Goal: Complete application form

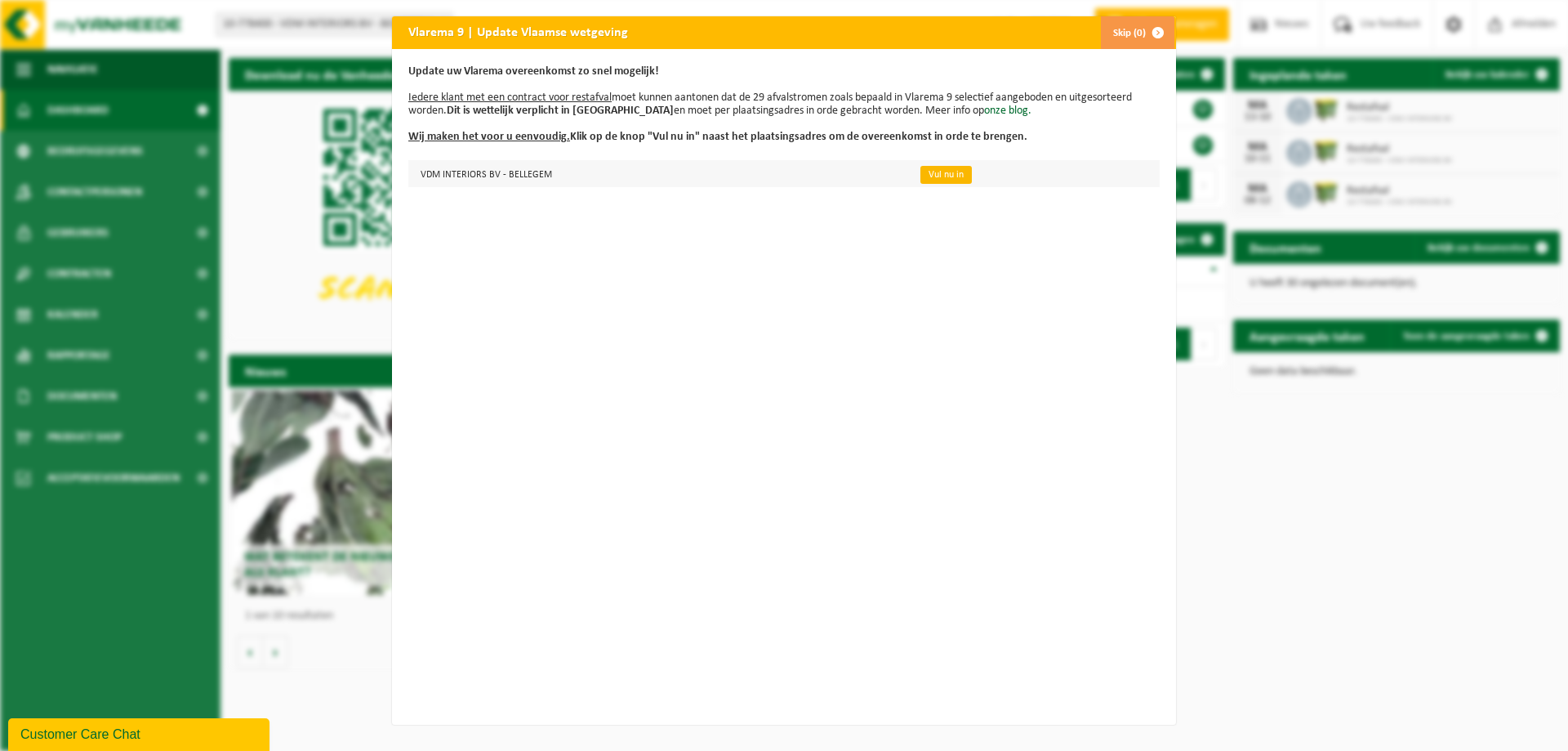
click at [932, 179] on link "Vul nu in" at bounding box center [947, 175] width 52 height 18
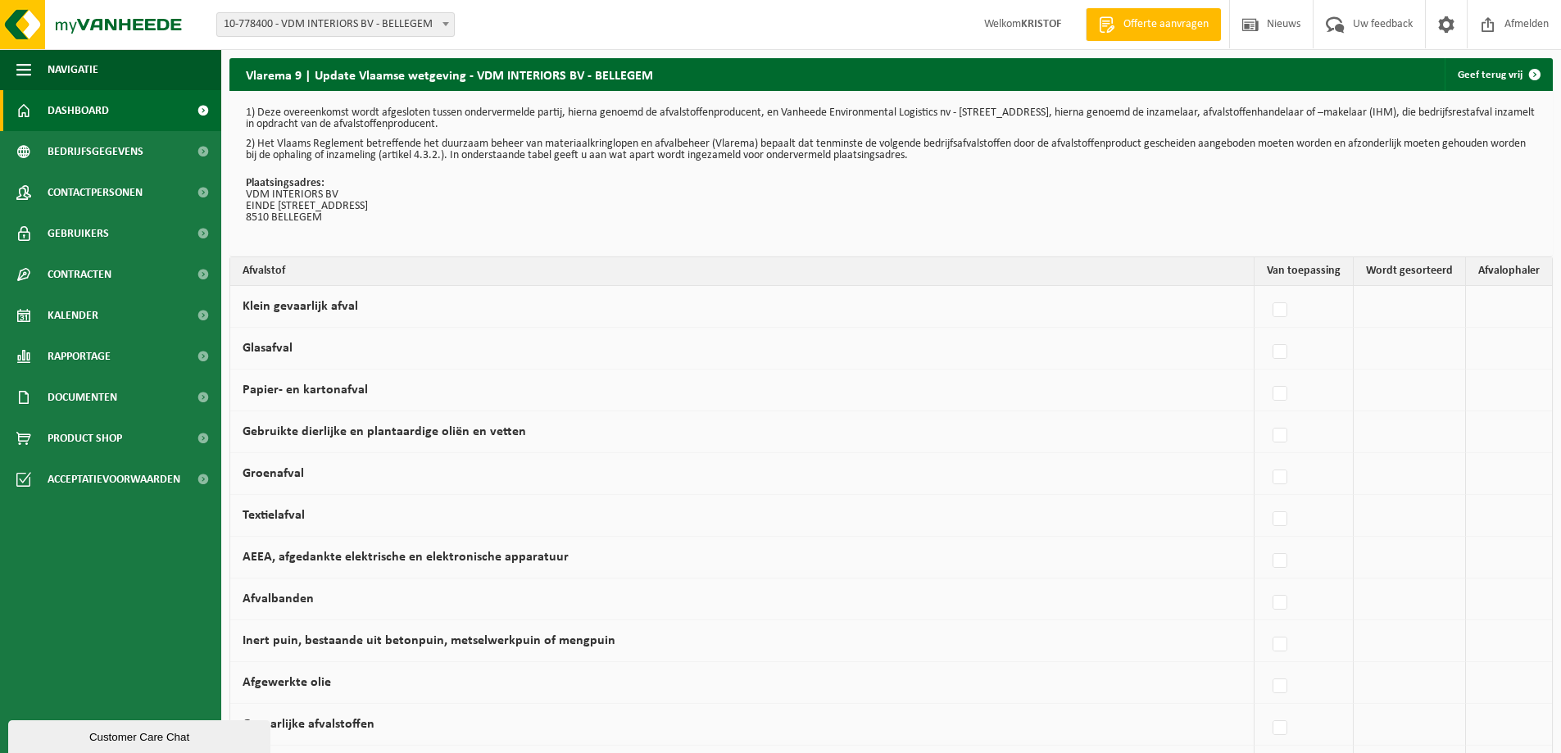
click at [125, 111] on link "Dashboard" at bounding box center [110, 110] width 221 height 41
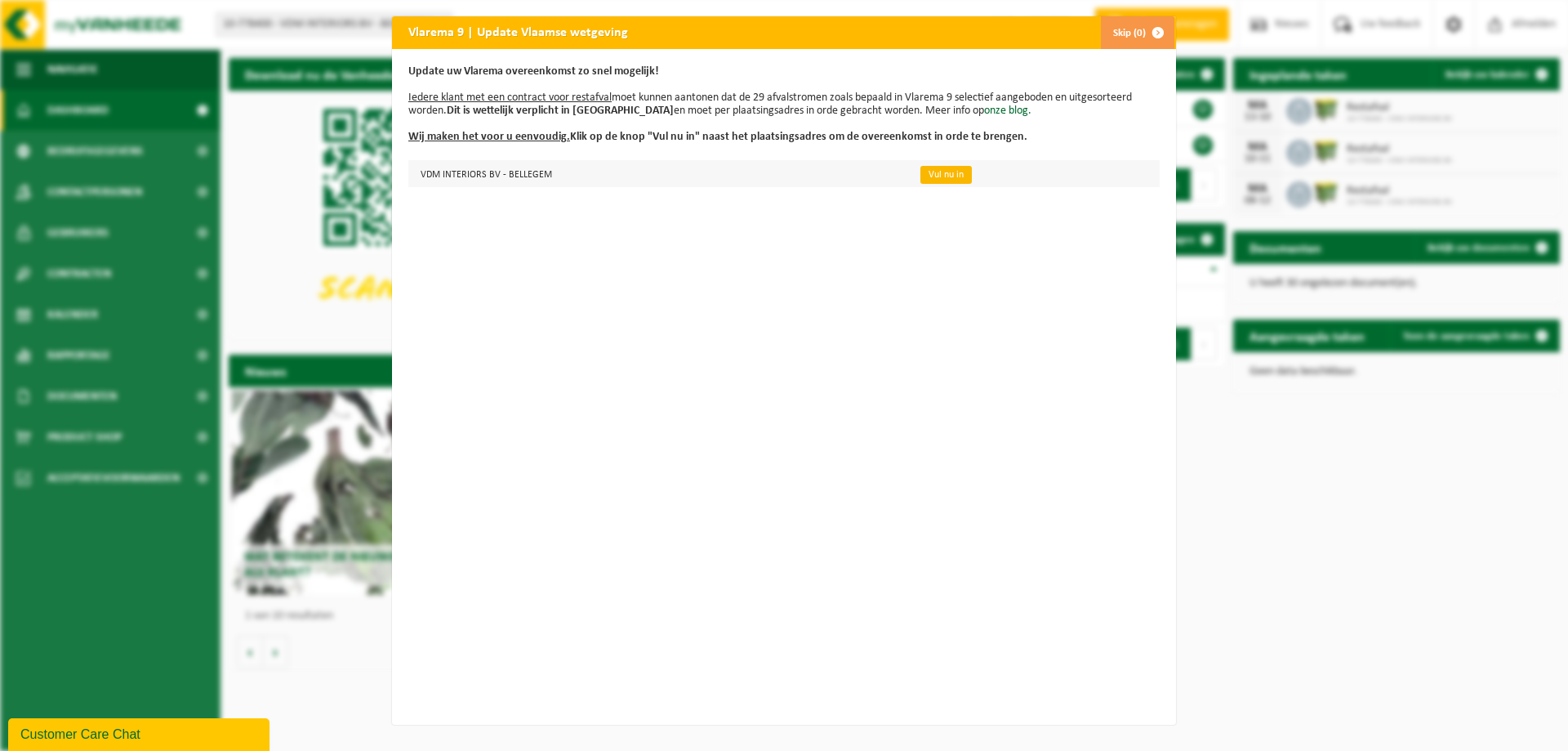
click at [926, 175] on link "Vul nu in" at bounding box center [947, 175] width 52 height 18
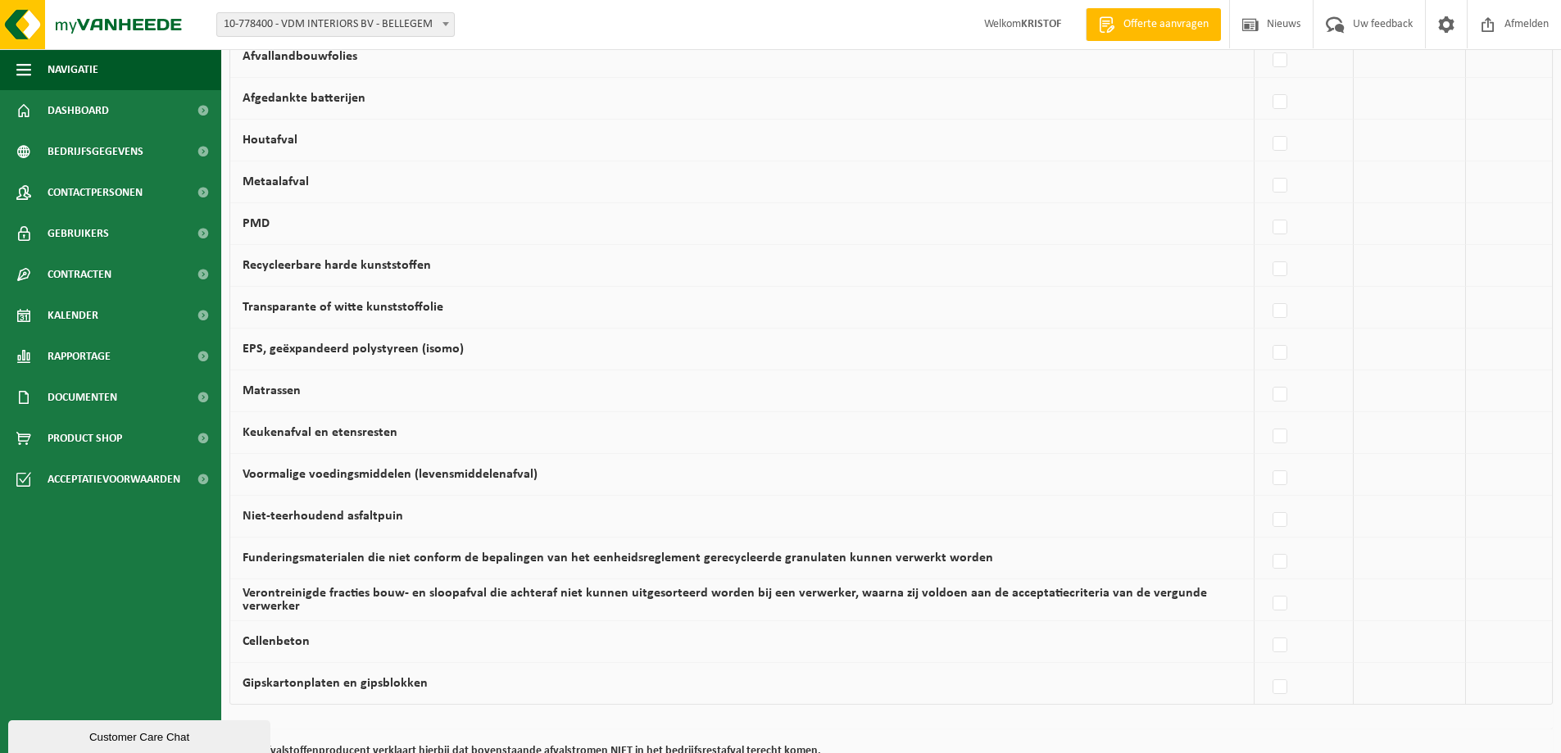
scroll to position [947, 0]
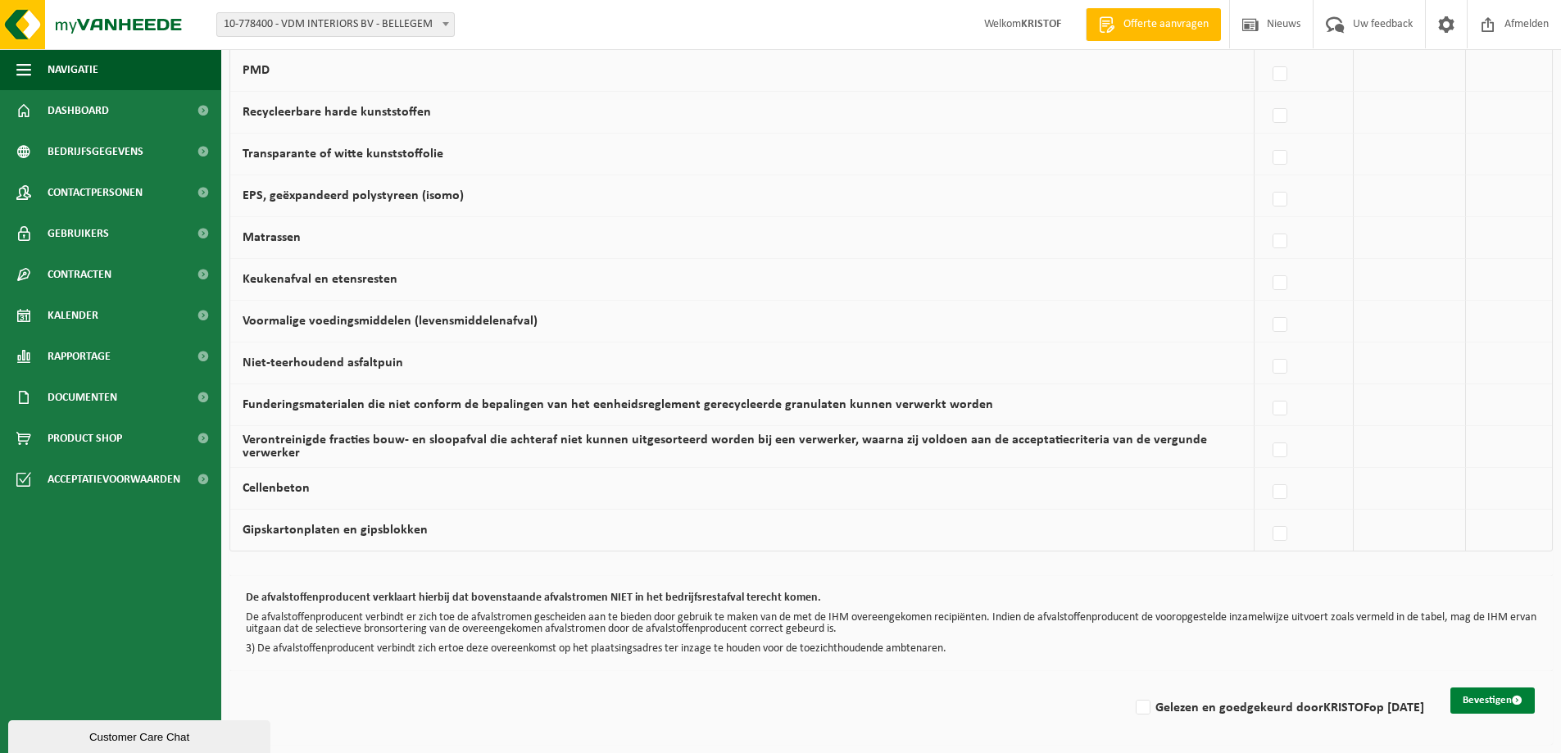
click at [1468, 699] on button "Bevestigen" at bounding box center [1492, 701] width 84 height 26
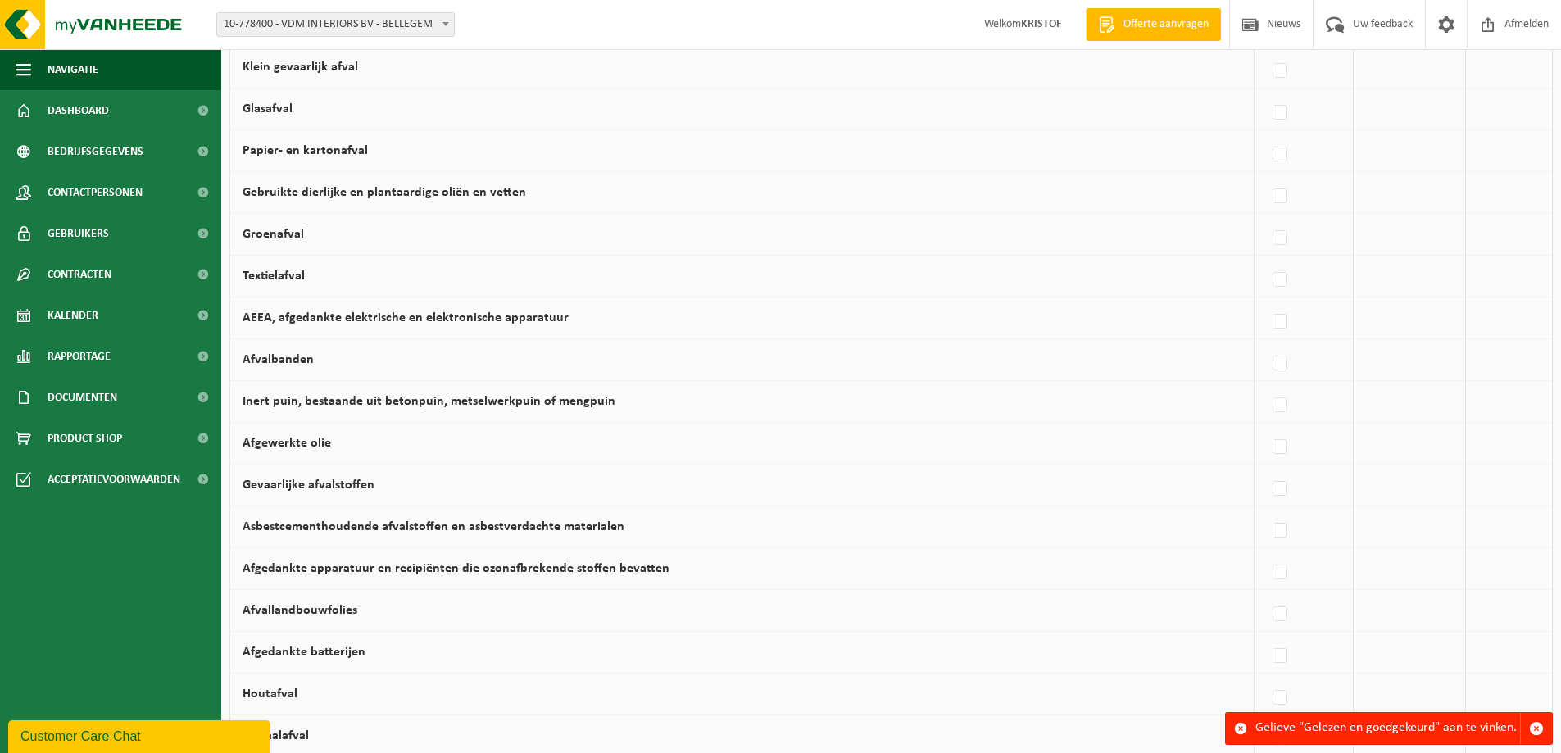
scroll to position [246, 0]
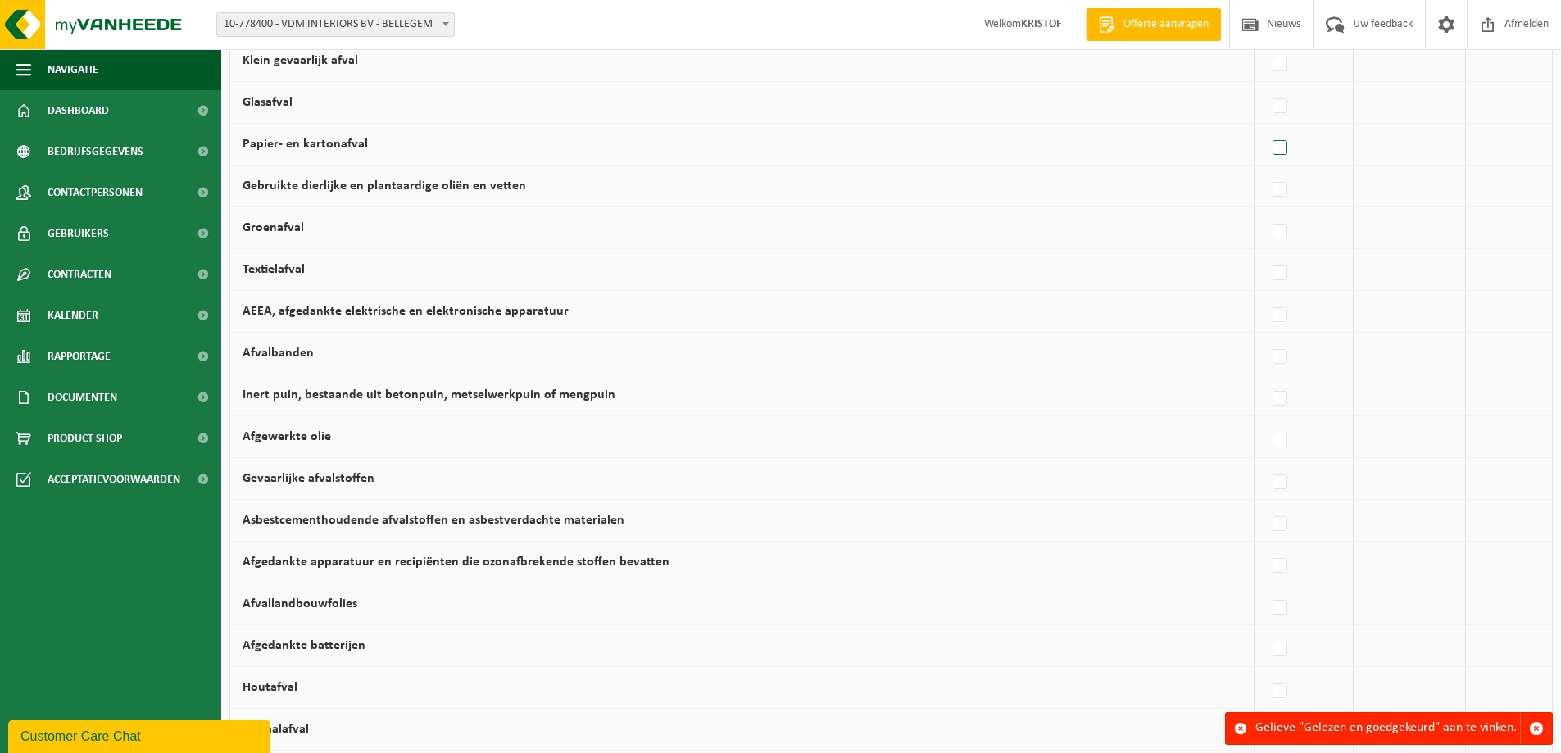
click at [1286, 143] on label at bounding box center [1280, 148] width 23 height 25
click at [1267, 128] on input "Papier- en kartonafval" at bounding box center [1266, 127] width 1 height 1
checkbox input "true"
click at [1500, 143] on span at bounding box center [1506, 143] width 16 height 21
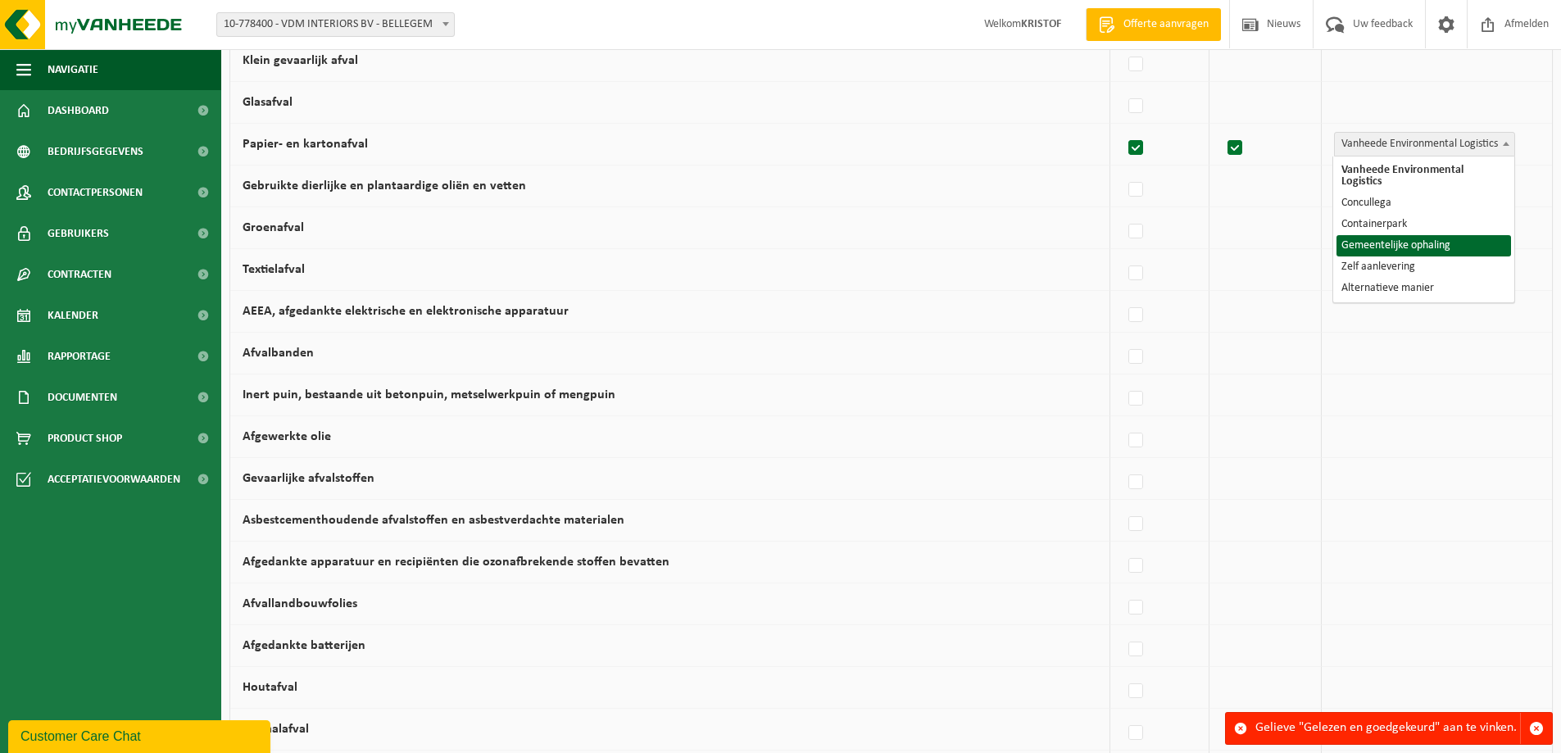
select select "Gemeentelijke ophaling"
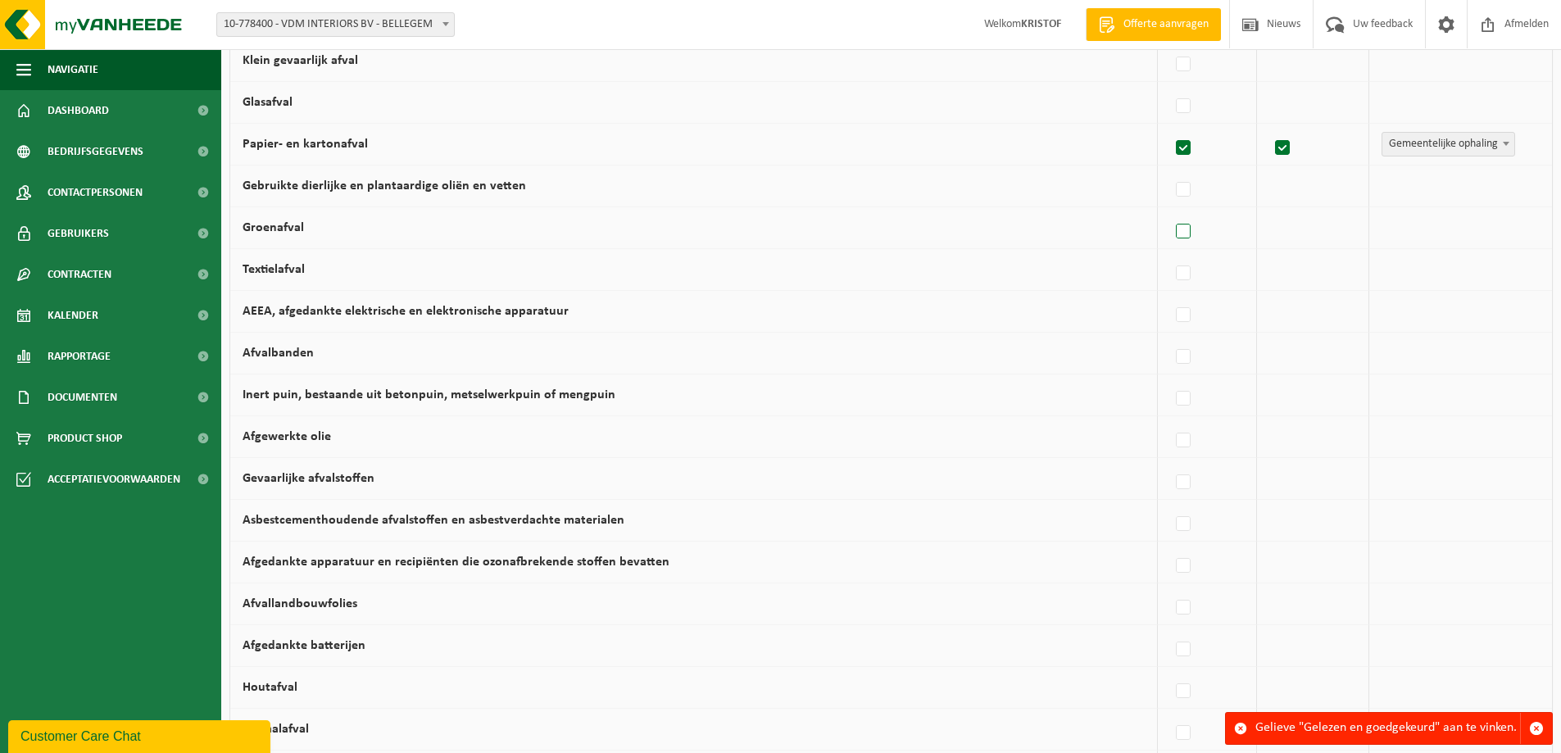
click at [1190, 225] on label at bounding box center [1184, 232] width 23 height 25
click at [1170, 211] on input "Groenafval" at bounding box center [1169, 211] width 1 height 1
checkbox input "true"
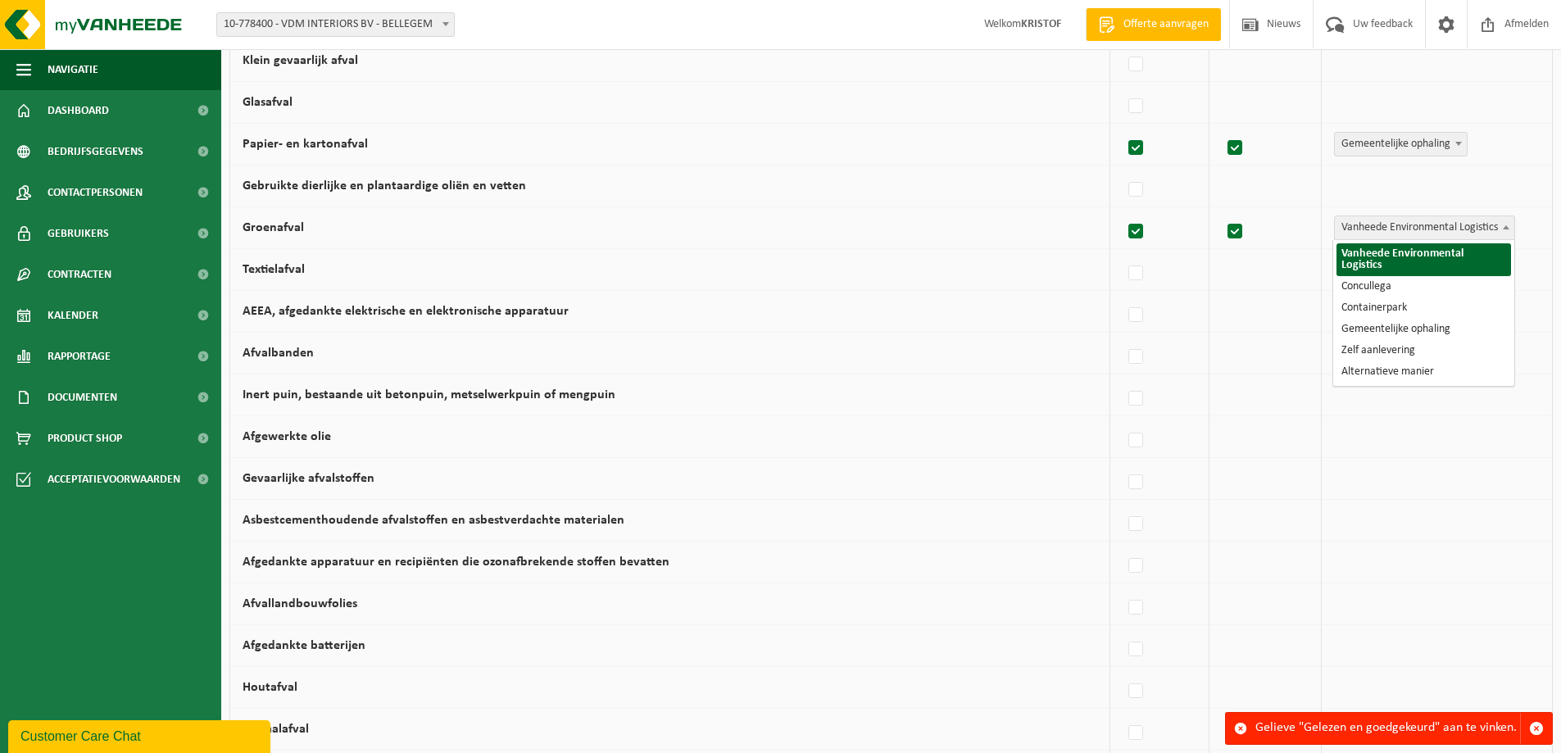
click at [1387, 225] on span "Vanheede Environmental Logistics" at bounding box center [1424, 227] width 179 height 23
select select "Containerpark"
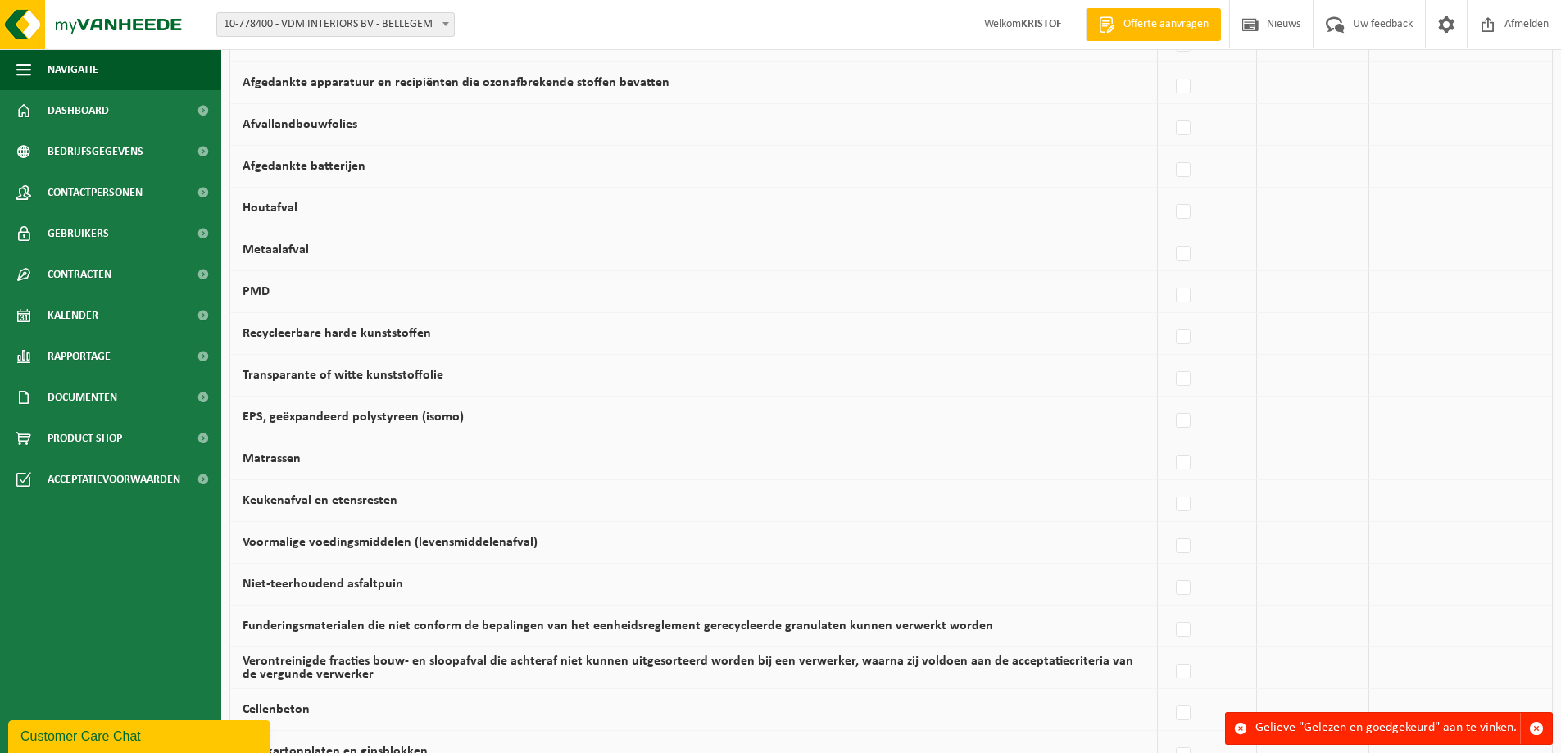
scroll to position [738, 0]
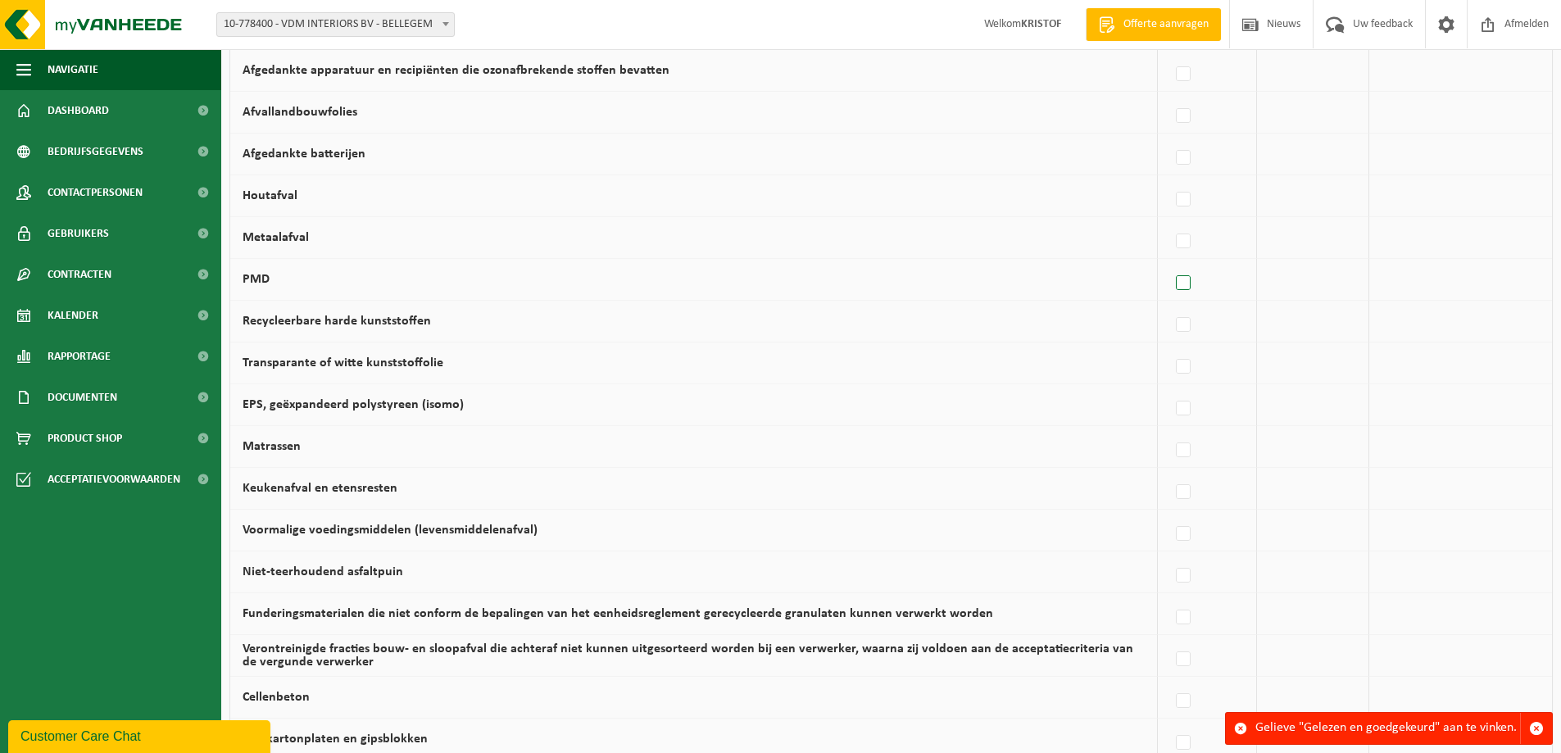
click at [1196, 284] on label at bounding box center [1184, 283] width 23 height 25
click at [1170, 263] on input "PMD" at bounding box center [1169, 262] width 1 height 1
checkbox input "true"
click at [1427, 274] on span "Vanheede Environmental Logistics" at bounding box center [1424, 279] width 179 height 23
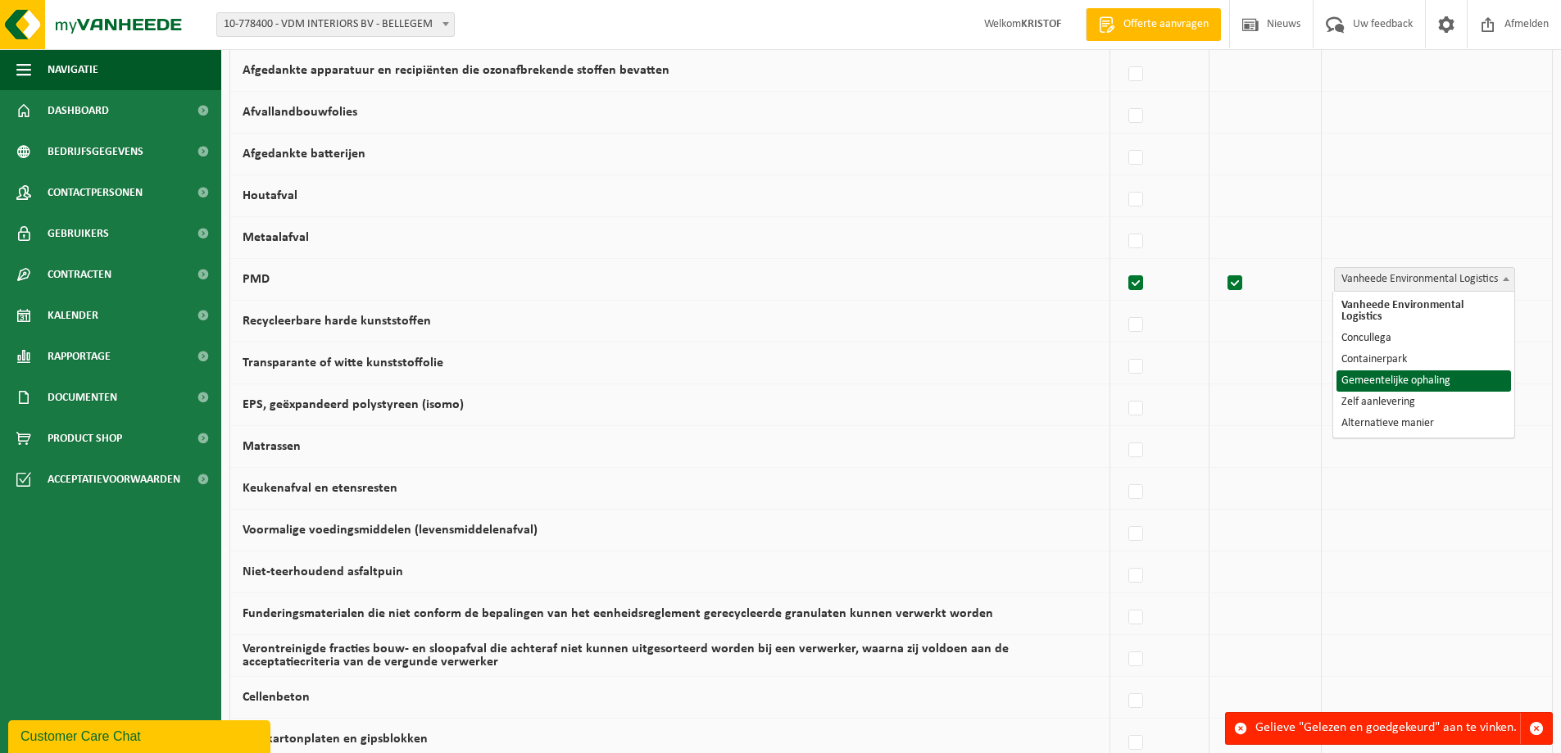
select select "Gemeentelijke ophaling"
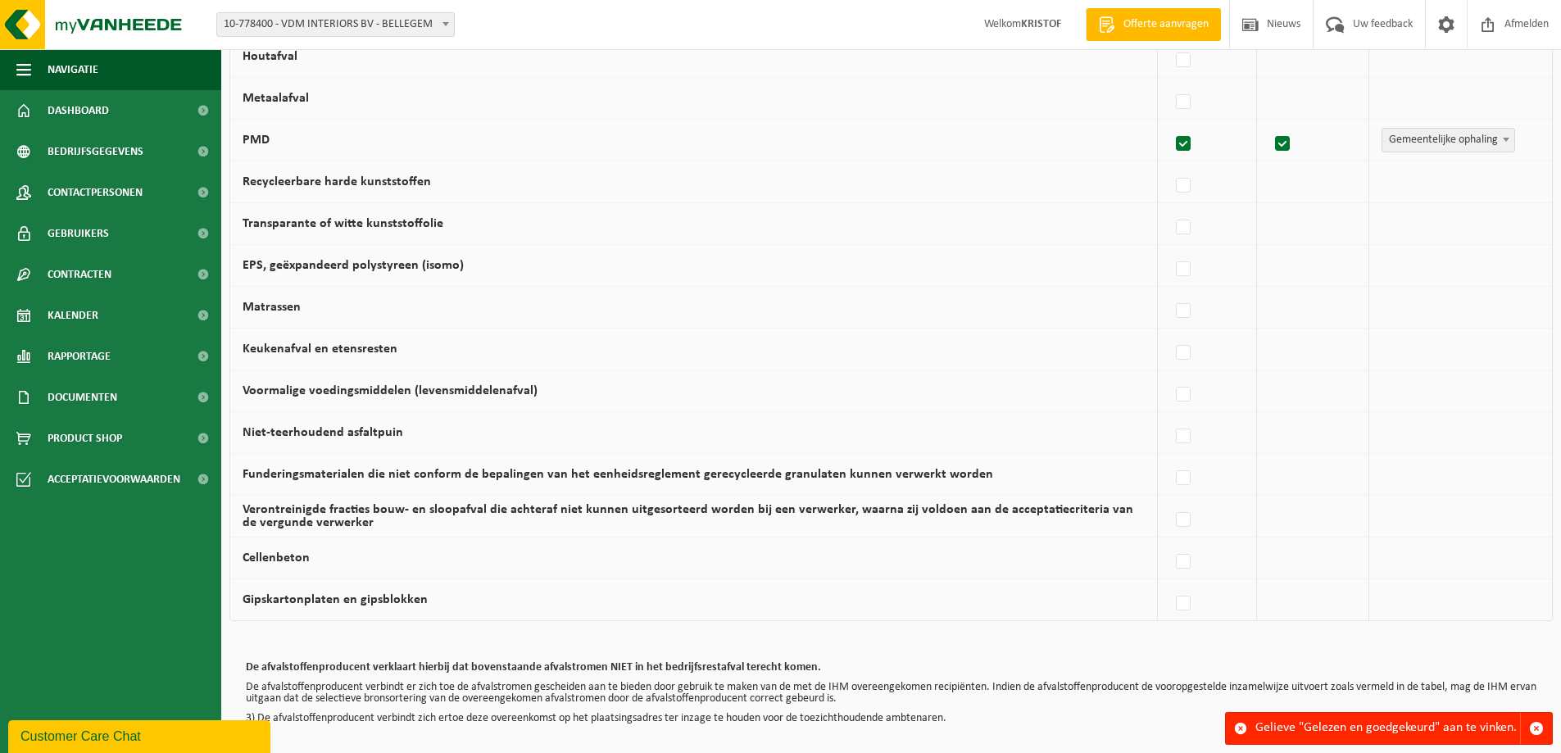
scroll to position [901, 0]
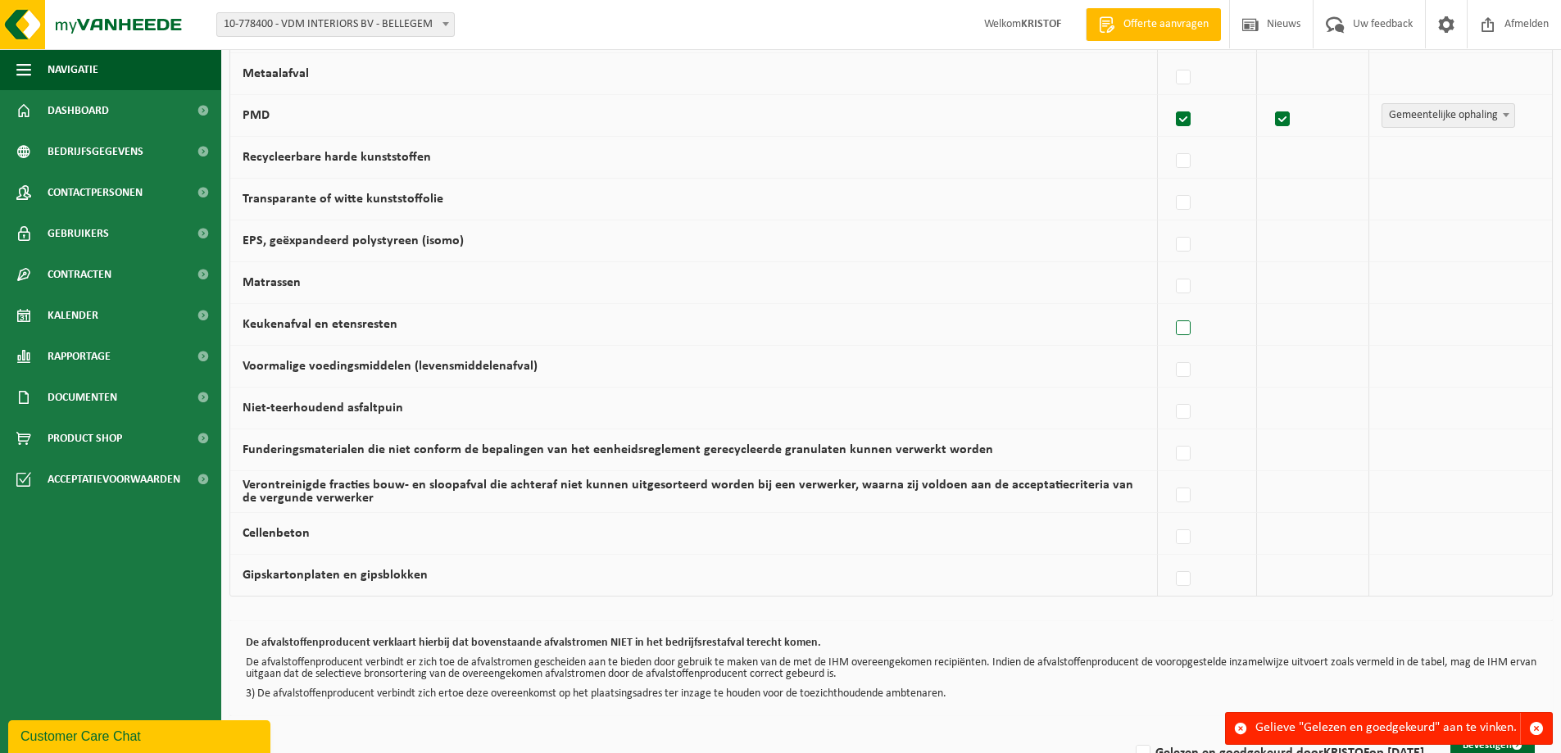
click at [1191, 329] on label at bounding box center [1184, 328] width 23 height 25
click at [1170, 308] on input "Keukenafval en etensresten" at bounding box center [1169, 307] width 1 height 1
checkbox input "true"
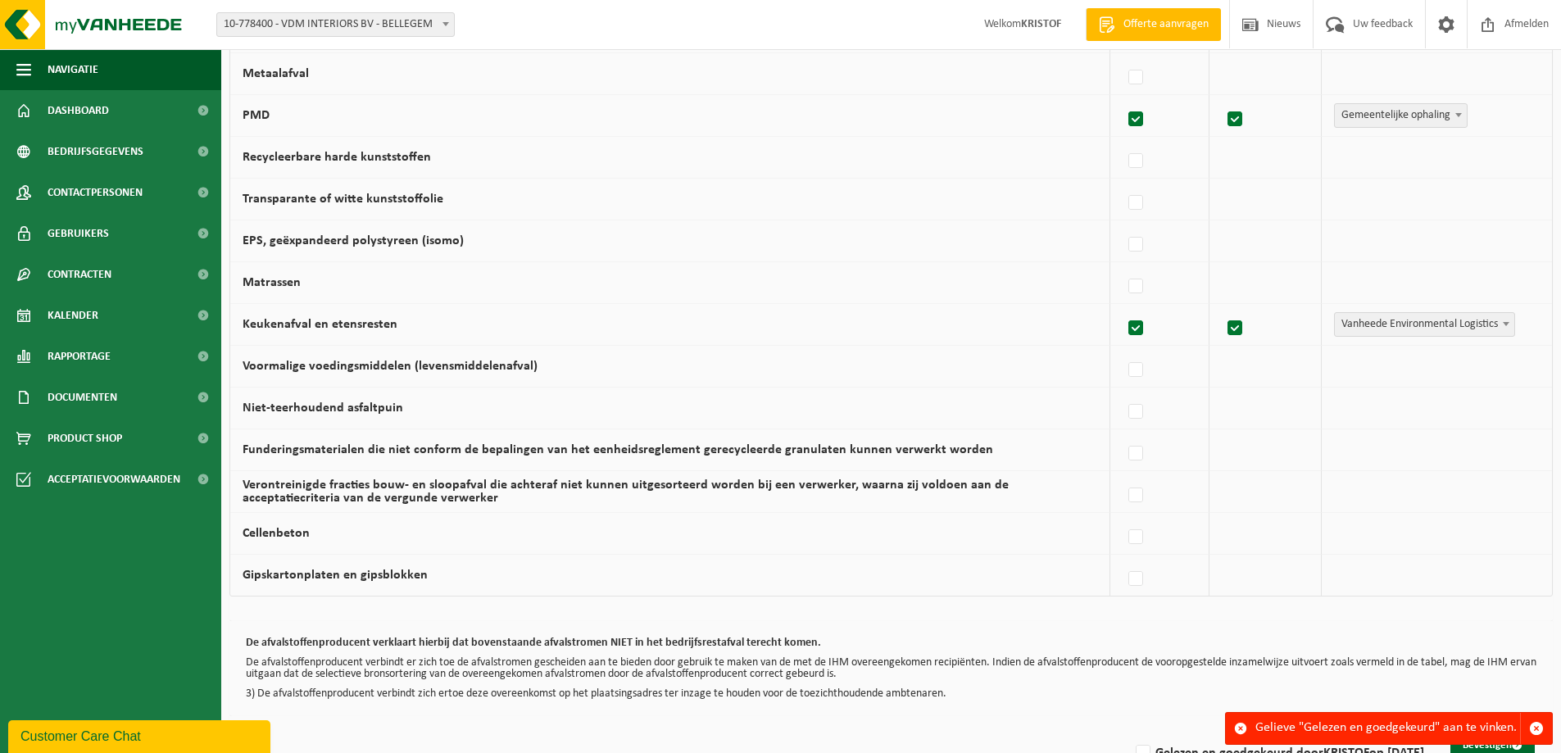
click at [1356, 319] on span "Vanheede Environmental Logistics" at bounding box center [1424, 324] width 179 height 23
select select "Gemeentelijke ophaling"
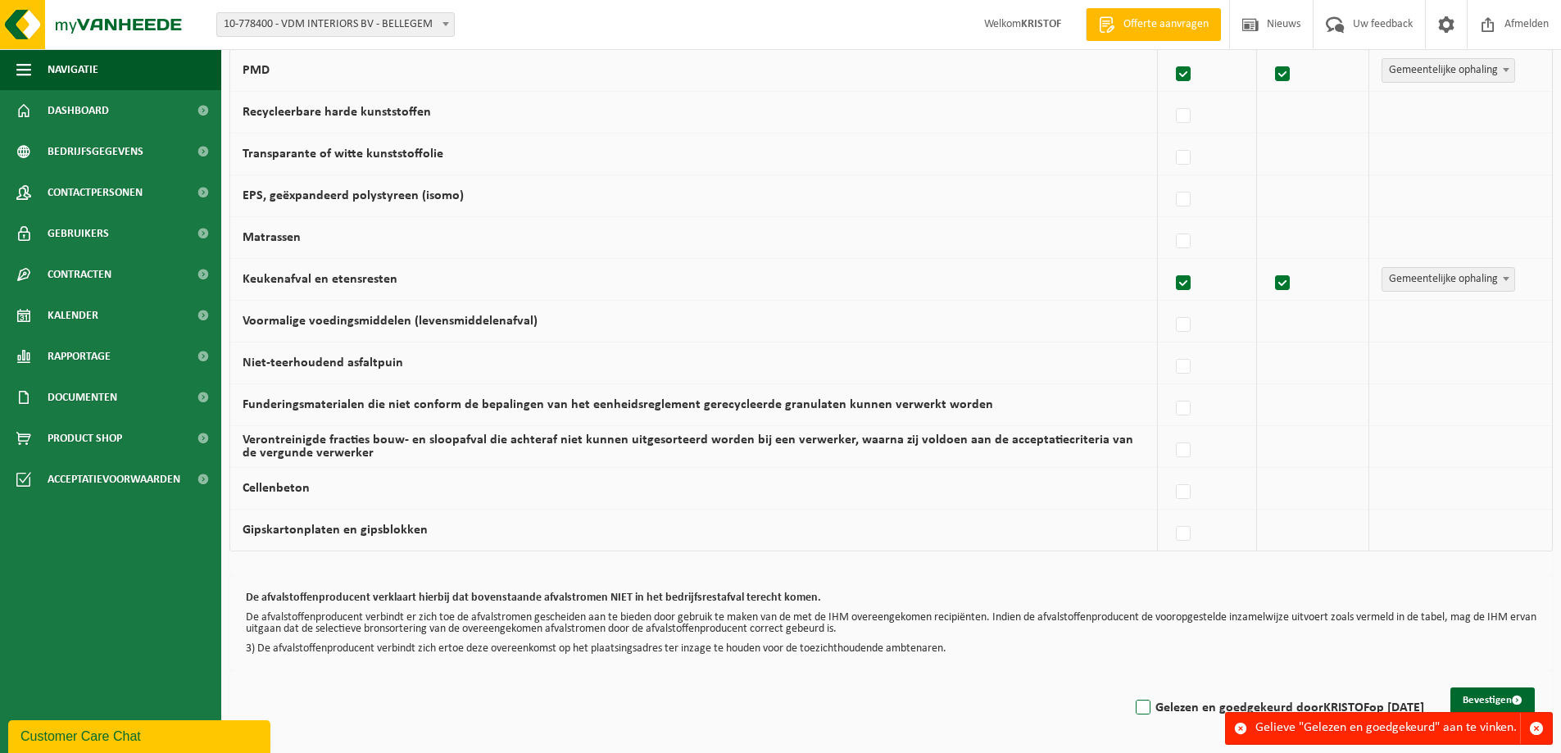
click at [1135, 708] on label "Gelezen en goedgekeurd door KRISTOF op 02/10/25" at bounding box center [1279, 708] width 292 height 25
click at [1130, 688] on input "Gelezen en goedgekeurd door KRISTOF op 02/10/25" at bounding box center [1129, 687] width 1 height 1
checkbox input "true"
click at [1468, 699] on button "Bevestigen" at bounding box center [1492, 701] width 84 height 26
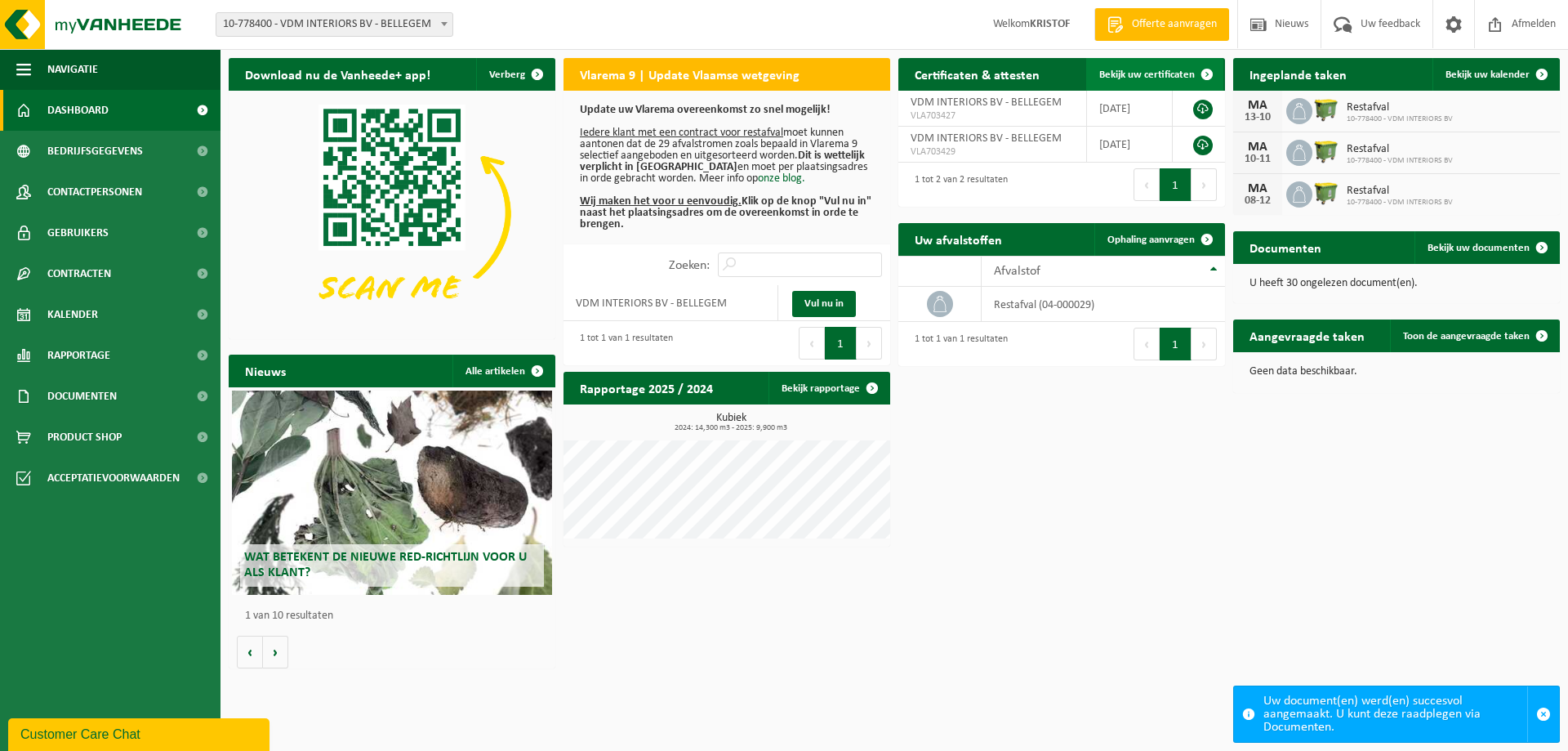
click at [1149, 70] on span "Bekijk uw certificaten" at bounding box center [1147, 75] width 96 height 11
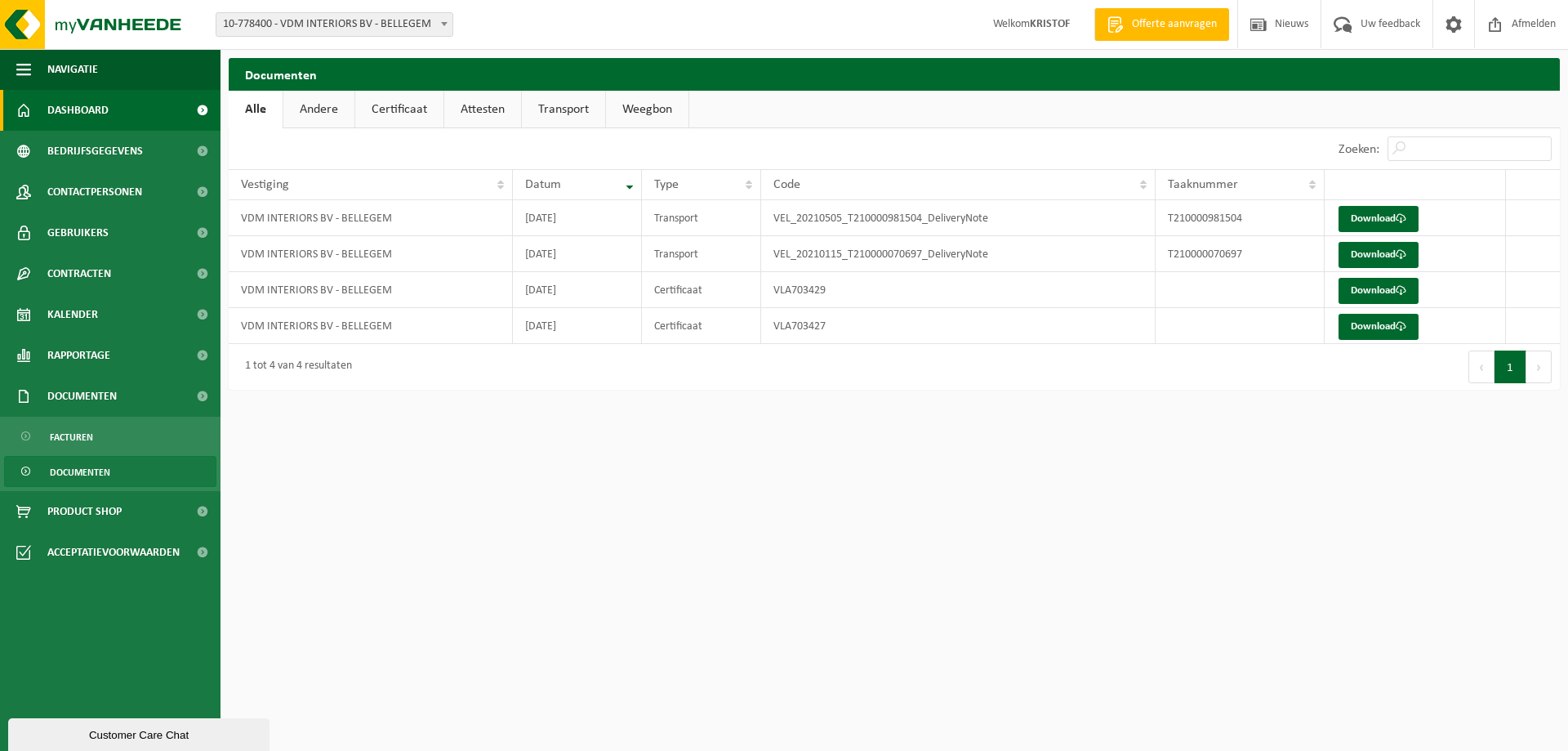
click at [87, 94] on span "Dashboard" at bounding box center [78, 110] width 61 height 41
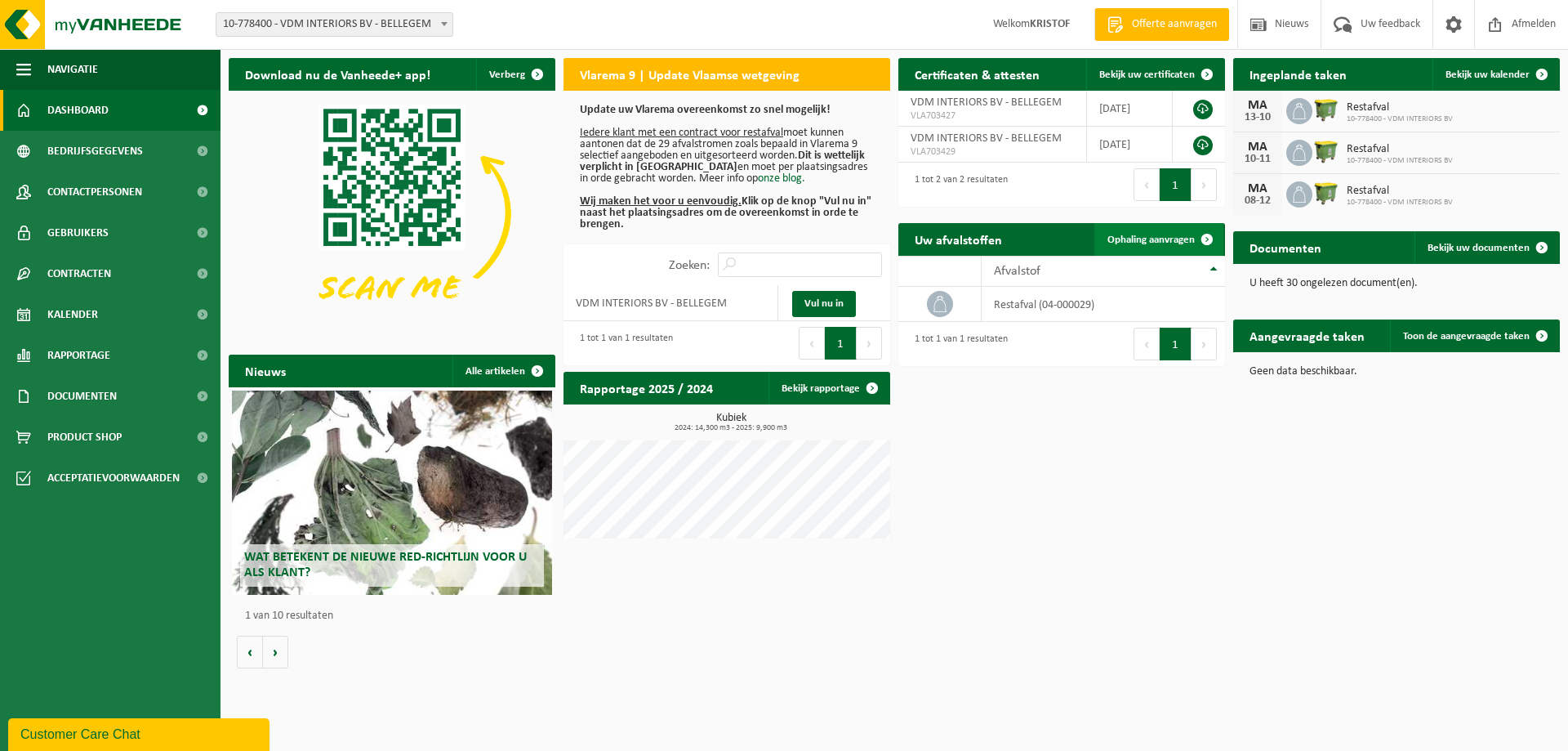
click at [1124, 242] on span "Ophaling aanvragen" at bounding box center [1151, 239] width 88 height 11
click at [1229, 627] on div "Download nu de Vanheede+ app! Verberg Vlarema 9 | Update Vlaamse wetgeving Upda…" at bounding box center [894, 363] width 1340 height 627
